Goal: Navigation & Orientation: Find specific page/section

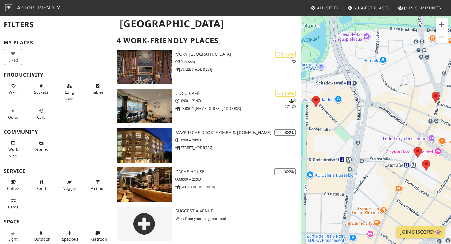
scroll to position [43, 0]
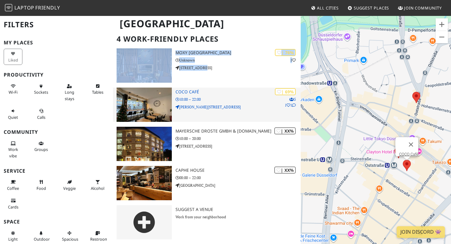
click at [188, 90] on h3 "COCO Café" at bounding box center [237, 92] width 125 height 5
